Goal: Task Accomplishment & Management: Manage account settings

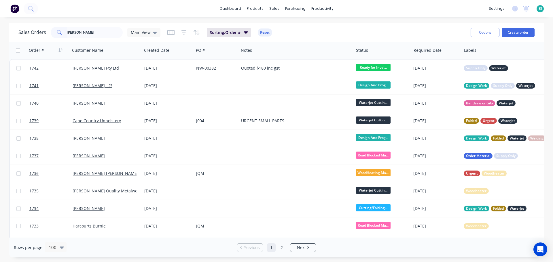
type input "[PERSON_NAME]"
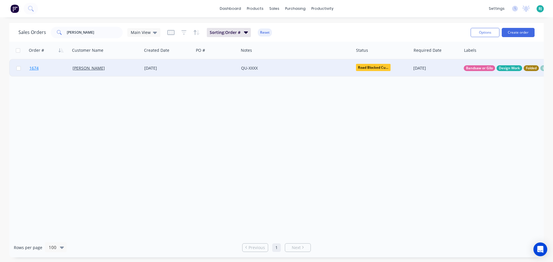
click at [52, 67] on link "1674" at bounding box center [50, 68] width 43 height 17
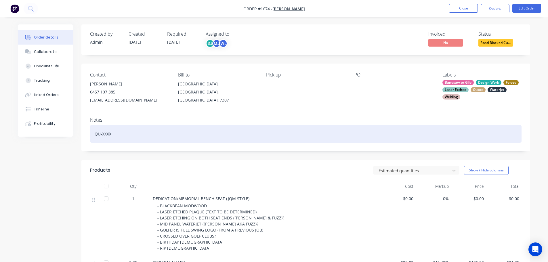
click at [147, 136] on div "QU-XXXX" at bounding box center [306, 134] width 432 height 18
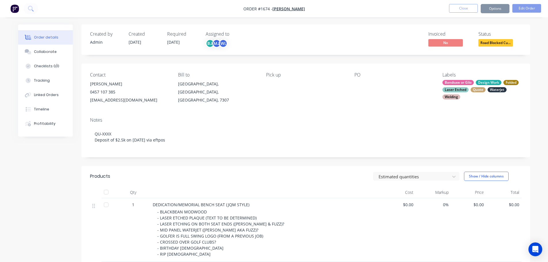
click at [169, 173] on div "Products" at bounding box center [136, 176] width 92 height 9
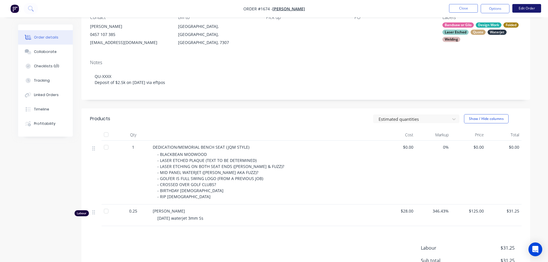
click at [533, 13] on nav "Order #1674 - [PERSON_NAME] Close Options Edit Order" at bounding box center [274, 8] width 548 height 17
click at [533, 9] on button "Edit Order" at bounding box center [527, 8] width 29 height 9
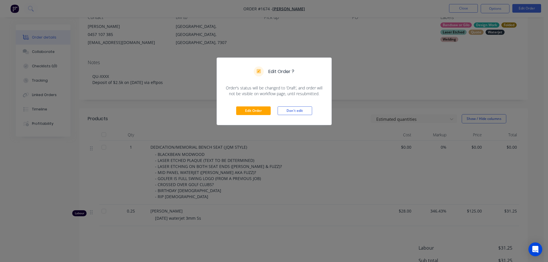
click at [264, 105] on div "Edit Order Don't edit" at bounding box center [274, 111] width 115 height 28
click at [263, 112] on button "Edit Order" at bounding box center [253, 111] width 35 height 9
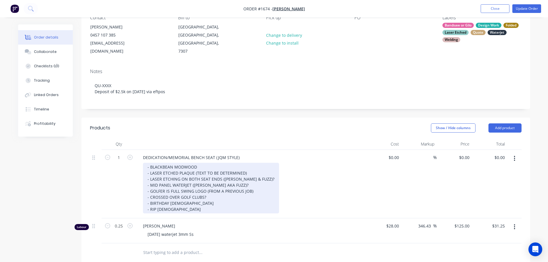
click at [195, 165] on div "- BLACKBEAN MODWOOD - LASER ETCHED PLAQUE (TEXT TO BE DETERMINED) - LASER ETCHI…" at bounding box center [211, 188] width 136 height 51
click at [243, 172] on div "- BLACKBEAN MODWOOD - LASER ETCHED PLAQUE x2 200mm size (TEXT TO BE DETERMINED)…" at bounding box center [212, 188] width 138 height 51
click at [253, 172] on div "- BLACKBEAN MODWOOD - LASER ETCHED PLAQUE x2 200mm size (TEXT TO BE DETERMINED)…" at bounding box center [212, 188] width 138 height 51
click at [251, 171] on div "- BLACKBEAN MODWOOD - LASER ETCHED PLAQUE x2 200mm size (TEXT TO BE DETERMINED)…" at bounding box center [212, 188] width 138 height 51
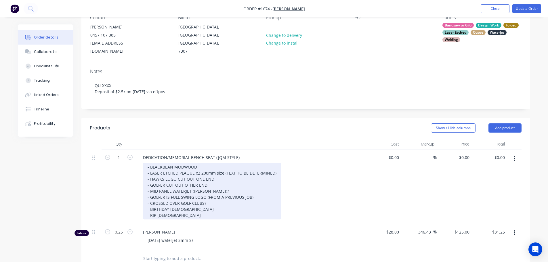
click at [225, 184] on div "- BLACKBEAN MODWOOD - LASER ETCHED PLAQUE x2 200mm size (TEXT TO BE DETERMINED)…" at bounding box center [212, 191] width 138 height 57
click at [234, 180] on div "- BLACKBEAN MODWOOD - LASER ETCHED PLAQUE x2 200mm size (TEXT TO BE DETERMINED)…" at bounding box center [212, 191] width 138 height 57
click at [193, 183] on div "- BLACKBEAN MODWOOD - LASER ETCHED PLAQUE x2 200mm size (TEXT TO BE DETERMINED)…" at bounding box center [212, 191] width 138 height 57
click at [226, 181] on div "- BLACKBEAN MODWOOD - LASER ETCHED PLAQUE x2 200mm size (TEXT TO BE DETERMINED)…" at bounding box center [212, 191] width 138 height 57
click at [219, 184] on div "- BLACKBEAN MODWOOD - LASER ETCHED PLAQUE x2 200mm size (TEXT TO BE DETERMINED)…" at bounding box center [212, 191] width 138 height 57
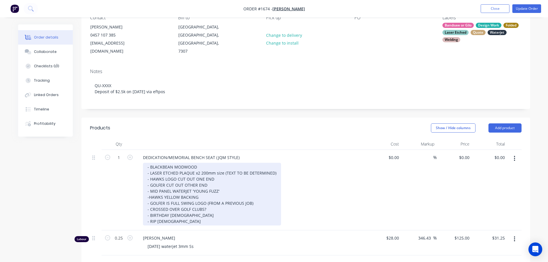
click at [210, 189] on div "- BLACKBEAN MODWOOD - LASER ETCHED PLAQUE x2 200mm size (TEXT TO BE DETERMINED)…" at bounding box center [212, 194] width 138 height 63
click at [149, 190] on div "- BLACKBEAN MODWOOD - LASER ETCHED PLAQUE x2 200mm size (TEXT TO BE DETERMINED)…" at bounding box center [212, 194] width 138 height 63
click at [224, 182] on div "- BLACKBEAN MODWOOD - LASER ETCHED PLAQUE x2 200mm size (TEXT TO BE DETERMINED)…" at bounding box center [212, 194] width 138 height 63
click at [233, 189] on div "- BLACKBEAN MODWOOD - LASER ETCHED PLAQUE x2 200mm size (TEXT TO BE DETERMINED)…" at bounding box center [212, 194] width 138 height 63
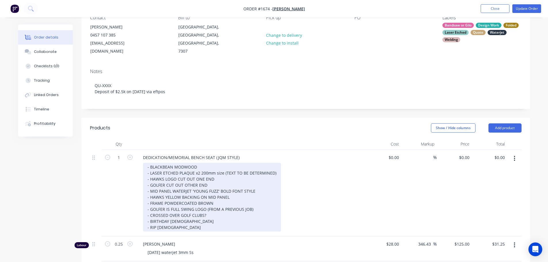
click at [253, 202] on div "- BLACKBEAN MODWOOD - LASER ETCHED PLAQUE x2 200mm size (TEXT TO BE DETERMINED)…" at bounding box center [212, 197] width 138 height 69
click at [202, 221] on div "- BLACKBEAN MODWOOD - LASER ETCHED PLAQUE x2 200mm size (TEXT TO BE DETERMINED)…" at bounding box center [212, 197] width 138 height 69
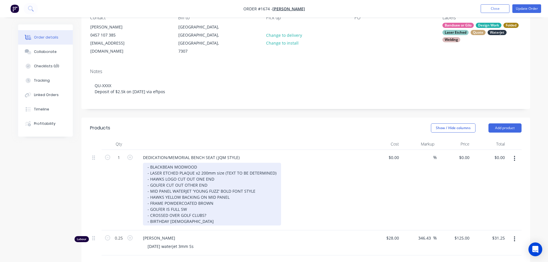
click at [208, 208] on div "- BLACKBEAN MODWOOD - LASER ETCHED PLAQUE x2 200mm size (TEXT TO BE DETERMINED)…" at bounding box center [212, 194] width 138 height 63
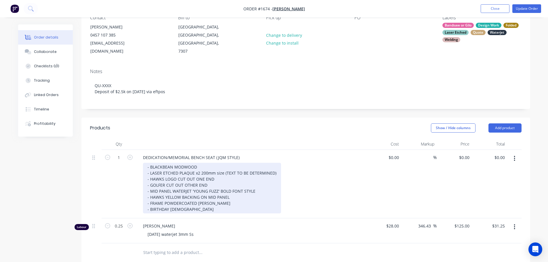
click at [216, 201] on div "- BLACKBEAN MODWOOD - LASER ETCHED PLAQUE x2 200mm size (TEXT TO BE DETERMINED)…" at bounding box center [212, 188] width 138 height 51
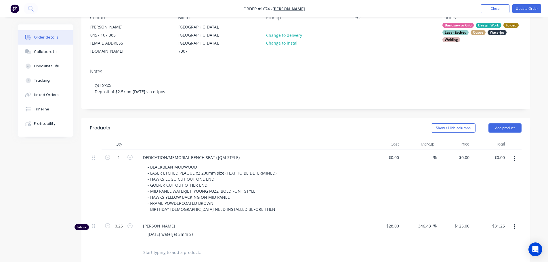
click at [241, 125] on header "Products Show / Hide columns Add product" at bounding box center [305, 128] width 449 height 21
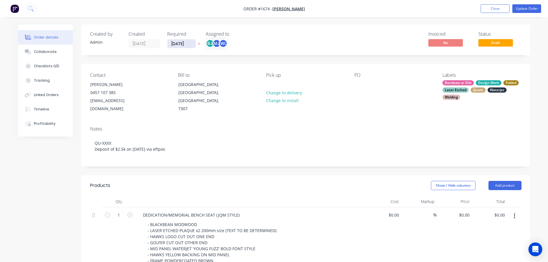
click at [192, 45] on input "[DATE]" at bounding box center [182, 43] width 28 height 9
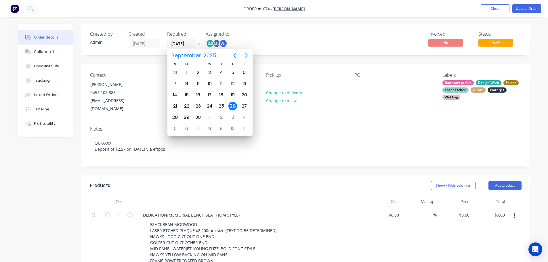
click at [244, 56] on icon "Next page" at bounding box center [246, 55] width 7 height 7
click at [244, 58] on icon "Next page" at bounding box center [246, 55] width 7 height 7
click at [174, 130] on div "30" at bounding box center [175, 128] width 9 height 9
type input "[DATE]"
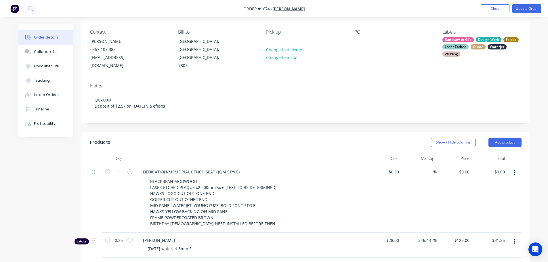
scroll to position [58, 0]
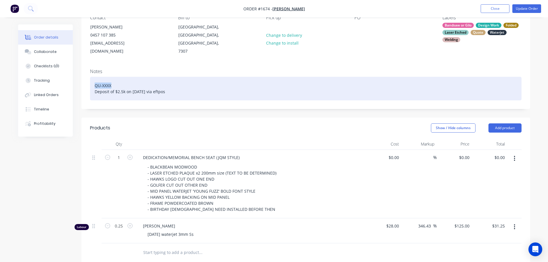
drag, startPoint x: 121, startPoint y: 75, endPoint x: 88, endPoint y: 77, distance: 32.6
click at [88, 77] on div "Notes QU-XXXX Deposit of $2.5k on [DATE] via eftpos" at bounding box center [305, 86] width 449 height 45
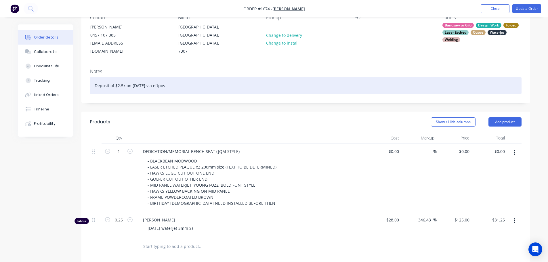
click at [94, 84] on div "Deposit of $2.5k on [DATE] via eftpos" at bounding box center [306, 86] width 432 height 18
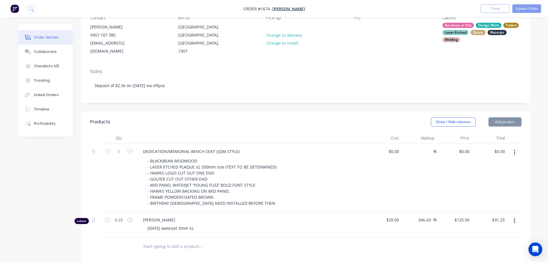
click at [224, 117] on div "Show / Hide columns Add product" at bounding box center [352, 121] width 340 height 9
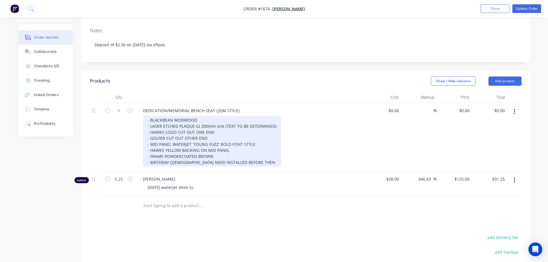
scroll to position [86, 0]
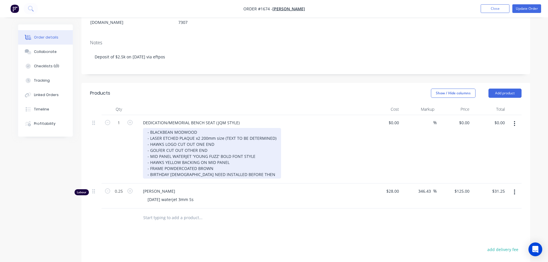
click at [267, 166] on div "- BLACKBEAN MODWOOD - LASER ETCHED PLAQUE x2 200mm size (TEXT TO BE DETERMINED)…" at bounding box center [212, 153] width 138 height 51
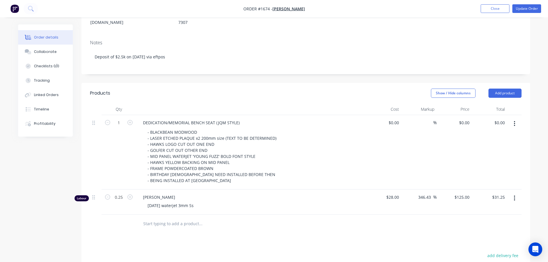
click at [282, 234] on div "Products Show / Hide columns Add product Qty Cost Markup Price Total 1 DEDICATI…" at bounding box center [305, 227] width 449 height 289
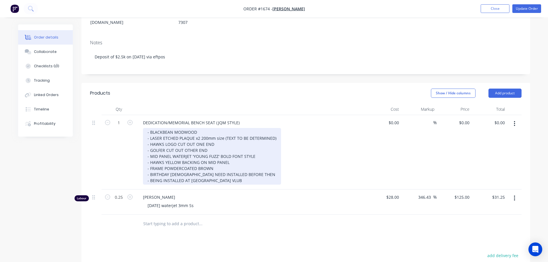
click at [225, 173] on div "- BLACKBEAN MODWOOD - LASER ETCHED PLAQUE x2 200mm size (TEXT TO BE DETERMINED)…" at bounding box center [212, 156] width 138 height 57
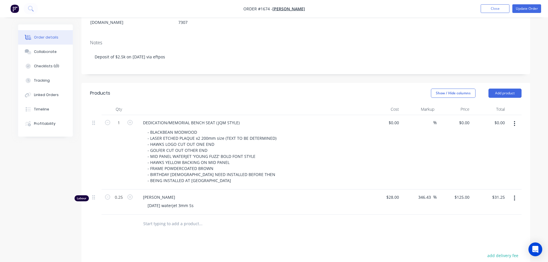
click at [250, 236] on div "Products Show / Hide columns Add product Qty Cost Markup Price Total 1 DEDICATI…" at bounding box center [305, 227] width 449 height 289
click at [312, 89] on div "Show / Hide columns Add product" at bounding box center [352, 93] width 340 height 9
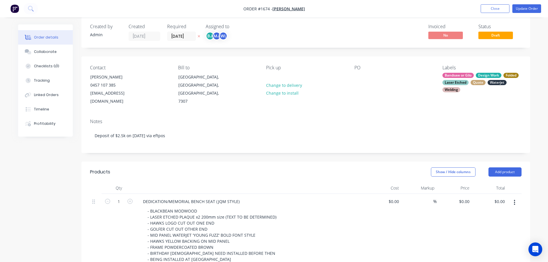
scroll to position [0, 0]
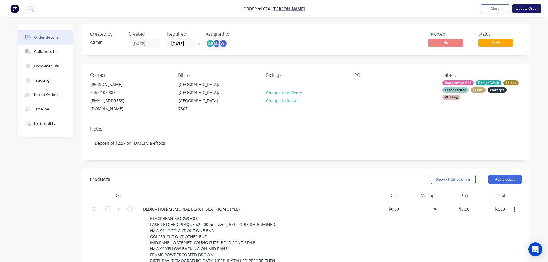
click at [530, 9] on button "Update Order" at bounding box center [527, 8] width 29 height 9
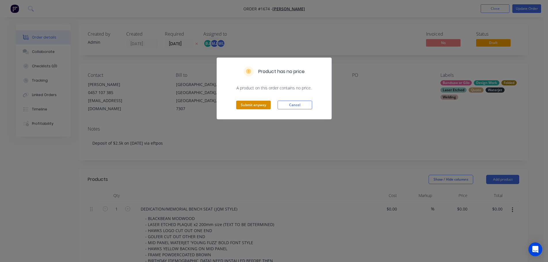
click at [256, 102] on button "Submit anyway" at bounding box center [253, 105] width 35 height 9
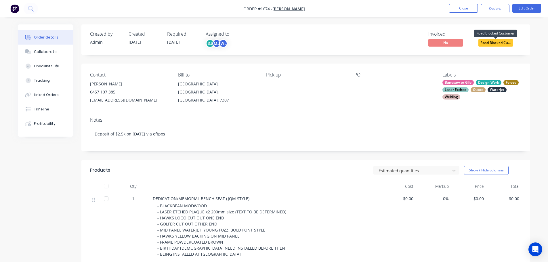
click at [499, 43] on span "Road Blocked Cu..." at bounding box center [496, 42] width 35 height 7
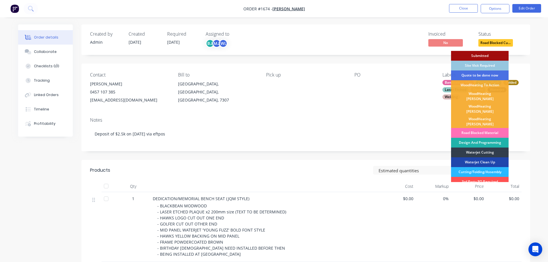
click at [490, 138] on div "Design And Programming" at bounding box center [480, 143] width 58 height 10
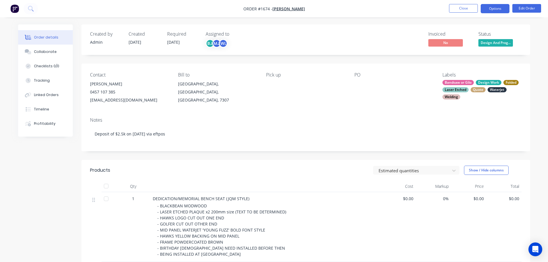
click at [500, 7] on button "Options" at bounding box center [495, 8] width 29 height 9
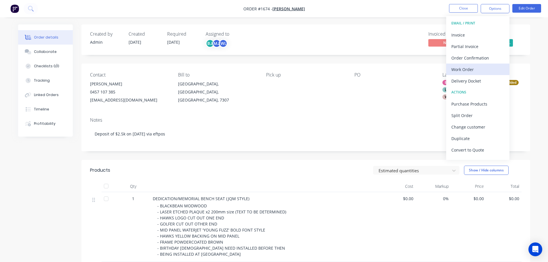
click at [472, 69] on div "Work Order" at bounding box center [478, 69] width 53 height 8
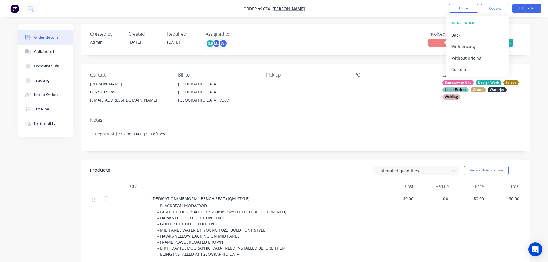
click at [474, 69] on div "Custom" at bounding box center [478, 69] width 53 height 8
click at [477, 59] on div "Without pricing" at bounding box center [478, 58] width 53 height 8
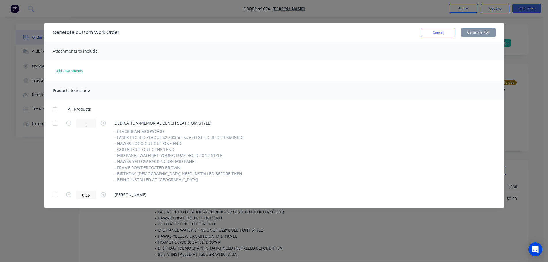
click at [55, 125] on div at bounding box center [55, 124] width 12 height 12
click at [479, 33] on button "Generate PDF" at bounding box center [479, 32] width 35 height 9
click at [429, 34] on button "Cancel" at bounding box center [438, 32] width 35 height 9
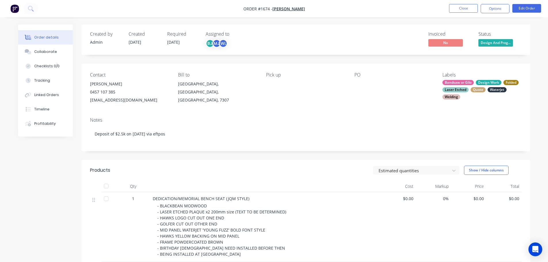
click at [100, 90] on div "0457 107 385" at bounding box center [129, 92] width 79 height 8
